Goal: Task Accomplishment & Management: Complete application form

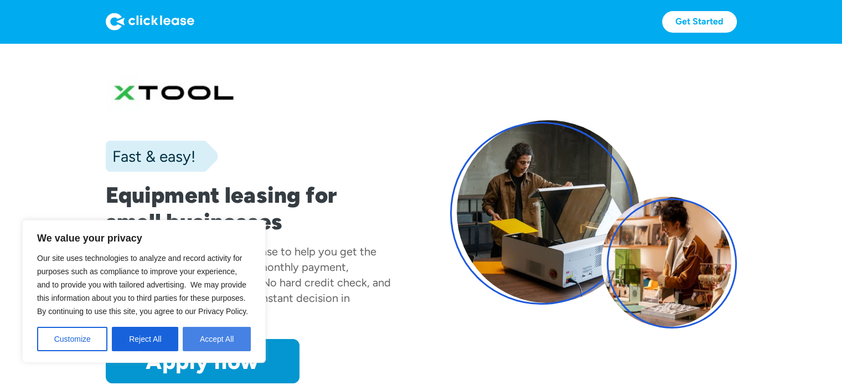
click at [233, 338] on button "Accept All" at bounding box center [217, 338] width 68 height 24
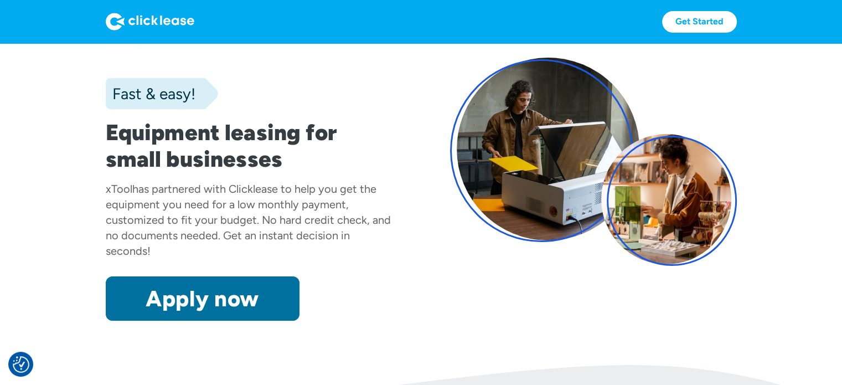
scroll to position [55, 0]
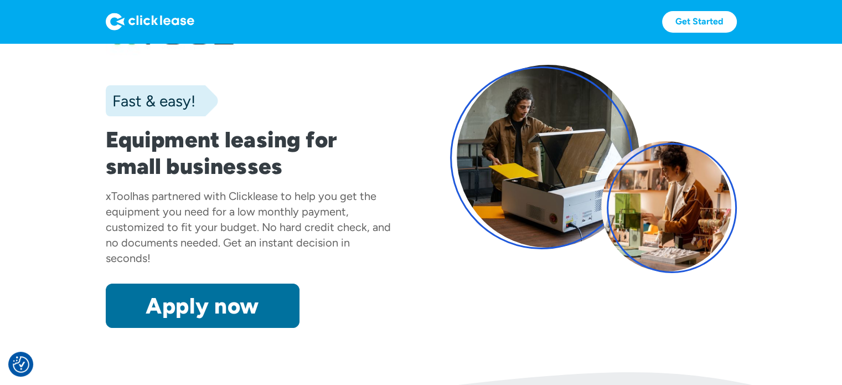
click at [262, 309] on link "Apply now" at bounding box center [203, 305] width 194 height 44
